Goal: Contribute content: Add original content to the website for others to see

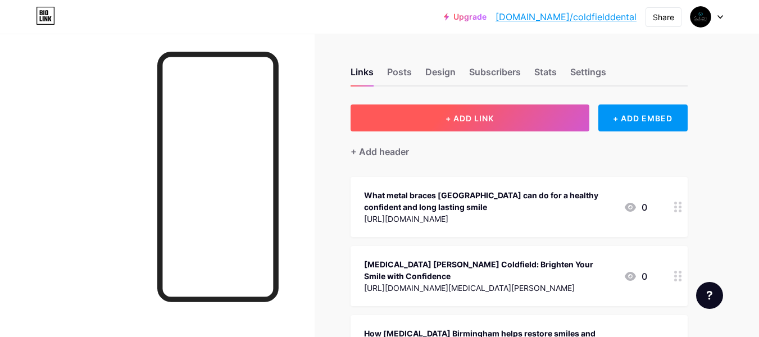
click at [470, 123] on button "+ ADD LINK" at bounding box center [470, 118] width 239 height 27
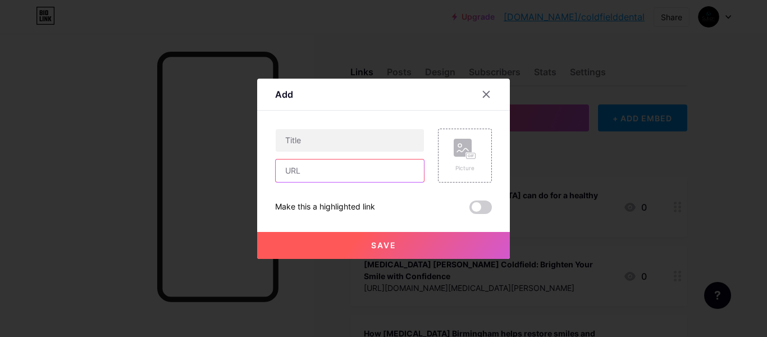
click at [388, 162] on input "text" at bounding box center [350, 171] width 148 height 22
paste input "https://suttoncoldfielddental.blogspot.com/2025/10/how-cosmetic-dentist-birming…"
type input "https://suttoncoldfielddental.blogspot.com/2025/10/how-cosmetic-dentist-birming…"
click at [370, 201] on div "Make this a highlighted link" at bounding box center [325, 207] width 100 height 13
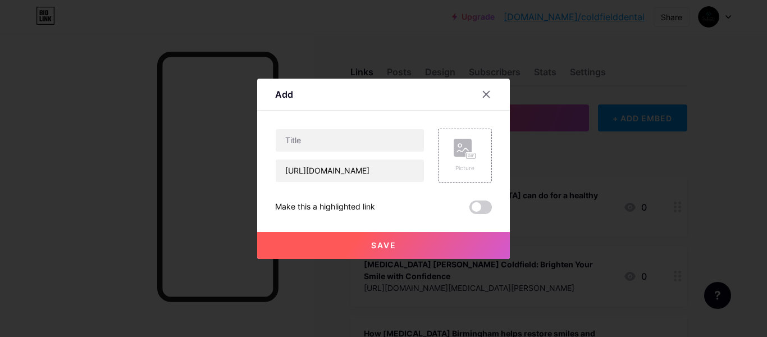
scroll to position [0, 0]
click at [321, 144] on input "text" at bounding box center [350, 140] width 148 height 22
paste input "How a Cosmetic Dentist Birmingham Can Redefine Your Smile with Lasting Confiden…"
type input "How a Cosmetic Dentist Birmingham Can Redefine Your Smile with Lasting Confiden…"
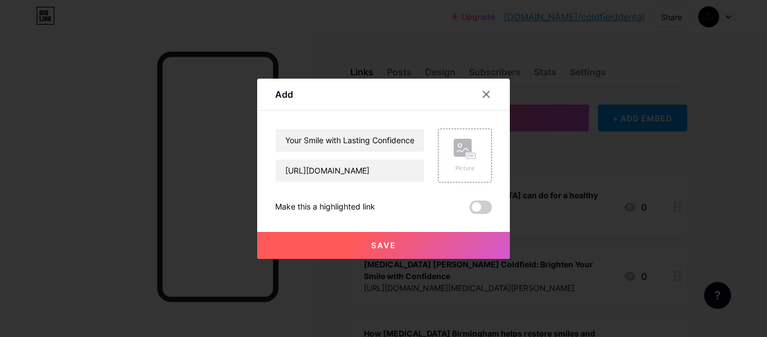
click at [393, 205] on div "Make this a highlighted link" at bounding box center [383, 207] width 217 height 13
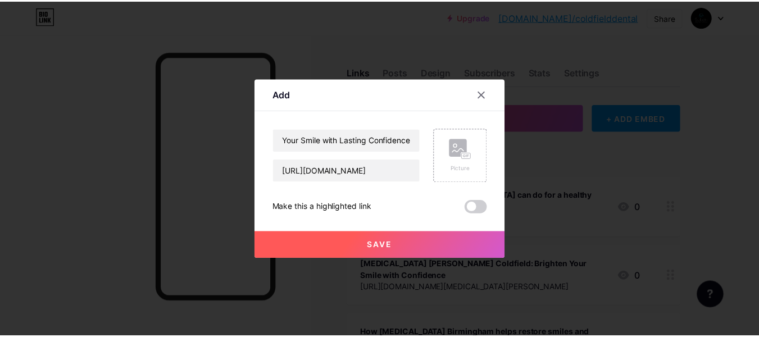
scroll to position [0, 0]
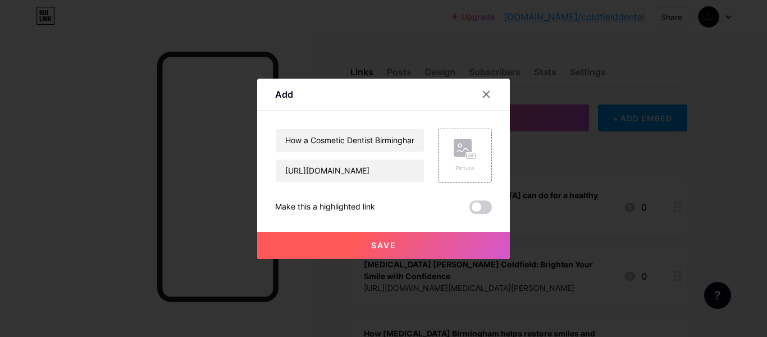
click at [364, 237] on button "Save" at bounding box center [383, 245] width 253 height 27
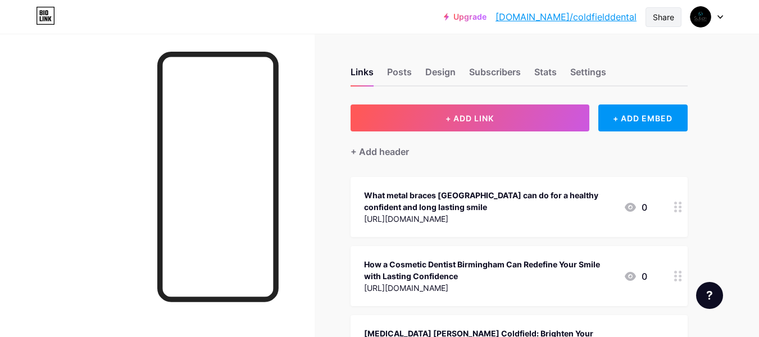
click at [681, 9] on div "Share" at bounding box center [664, 17] width 36 height 20
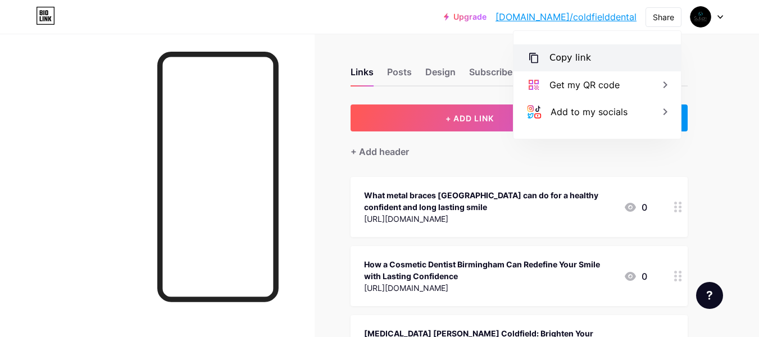
click at [629, 55] on div "Copy link" at bounding box center [597, 57] width 167 height 27
